Goal: Task Accomplishment & Management: Complete application form

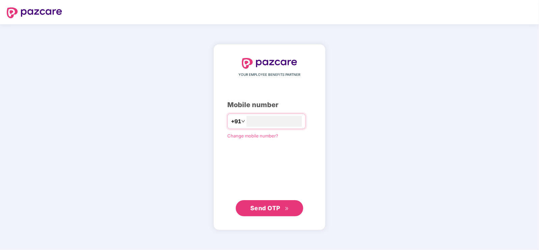
type input "**********"
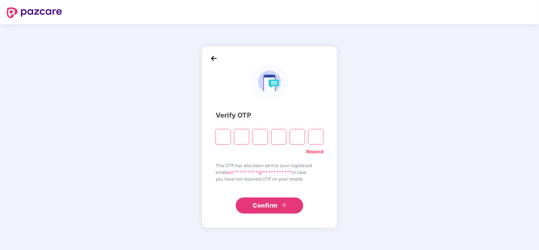
type input "*"
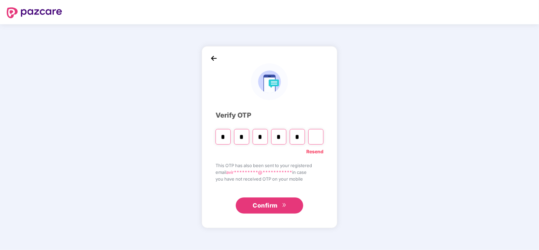
type input "*"
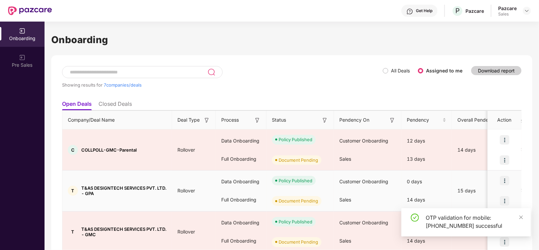
scroll to position [191, 0]
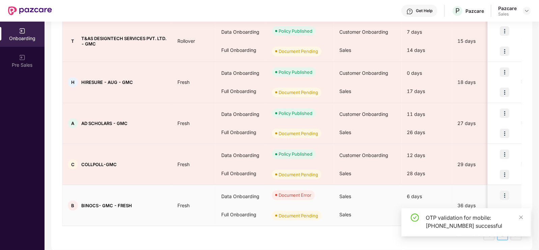
click at [504, 193] on img at bounding box center [504, 195] width 9 height 9
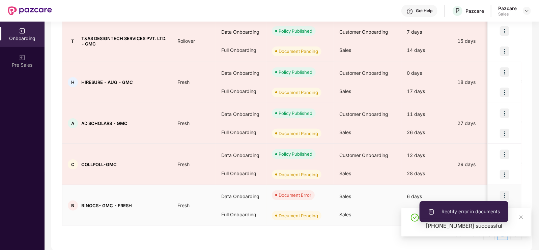
click at [464, 213] on span "Rectify error in documents" at bounding box center [464, 211] width 72 height 7
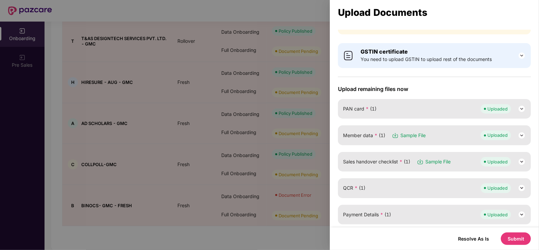
scroll to position [61, 0]
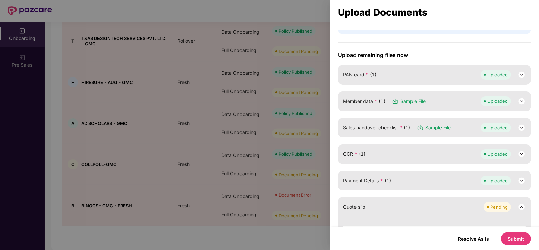
click at [524, 102] on img at bounding box center [522, 101] width 8 height 8
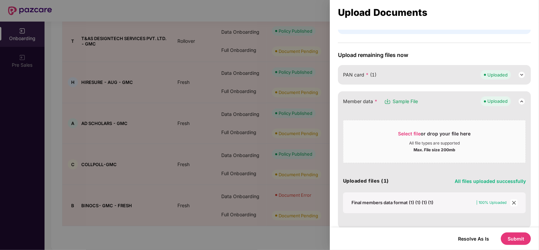
click at [512, 202] on icon "close" at bounding box center [514, 203] width 5 height 5
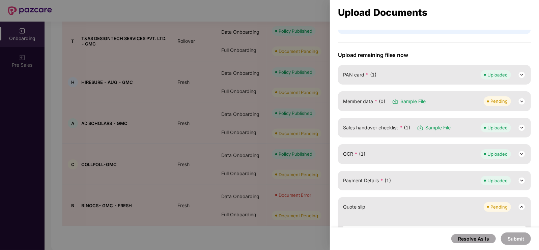
click at [519, 99] on img at bounding box center [522, 101] width 8 height 8
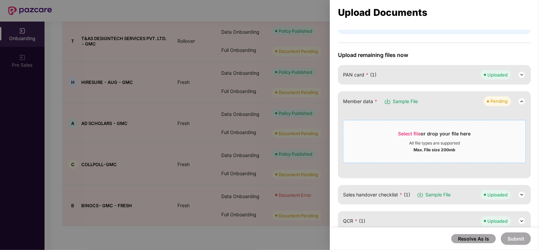
click at [408, 132] on span "Select file" at bounding box center [409, 134] width 23 height 6
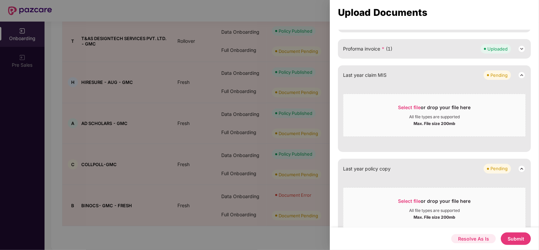
scroll to position [318, 0]
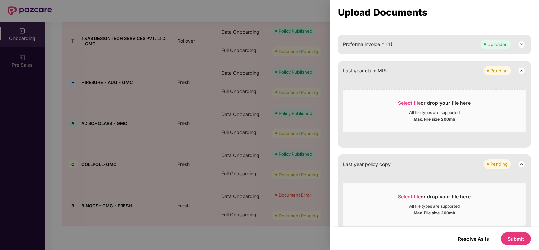
click at [515, 235] on button "Submit" at bounding box center [516, 239] width 30 height 12
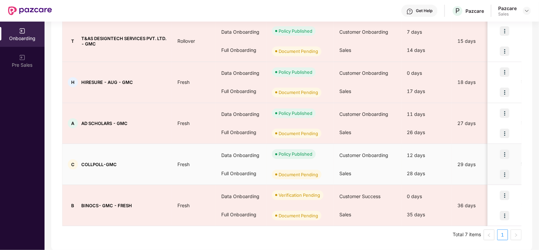
scroll to position [0, 0]
